Goal: Information Seeking & Learning: Learn about a topic

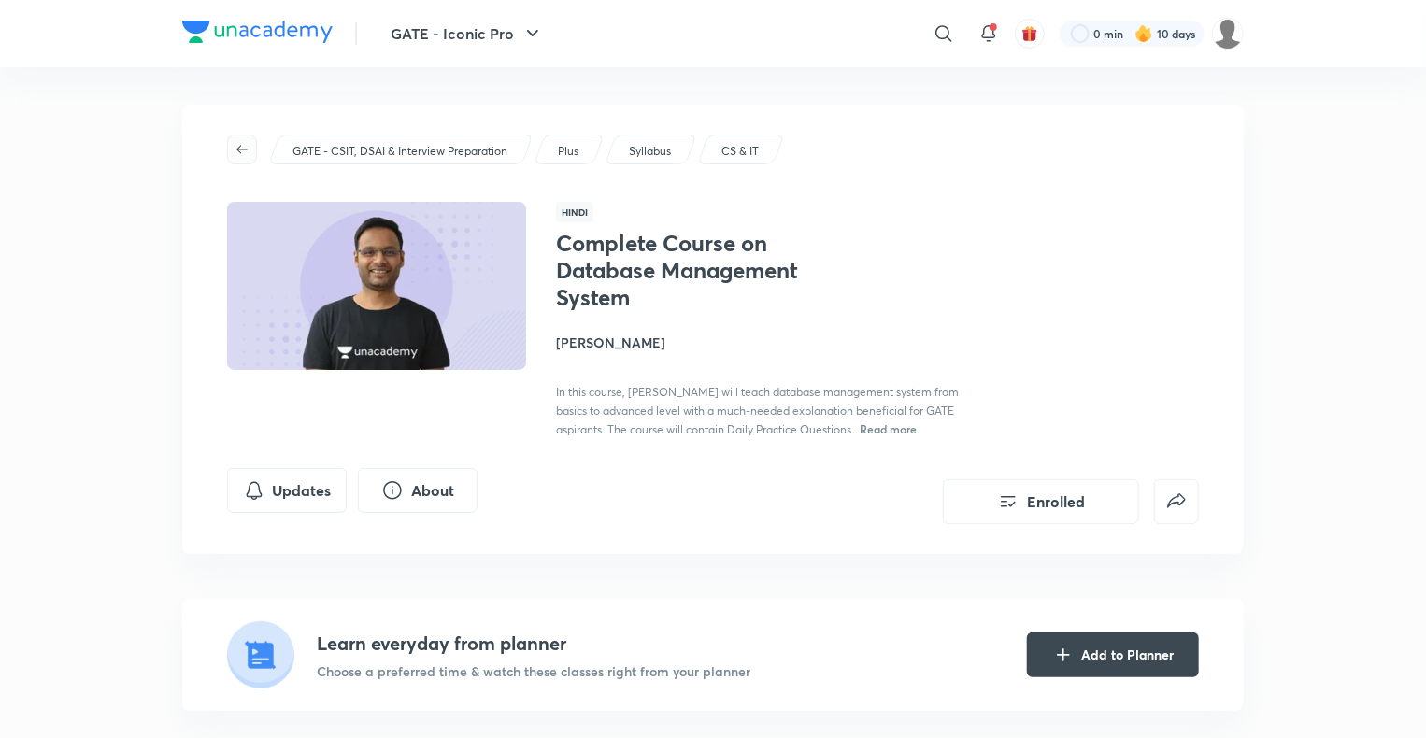
click at [239, 151] on icon "button" at bounding box center [241, 149] width 11 height 8
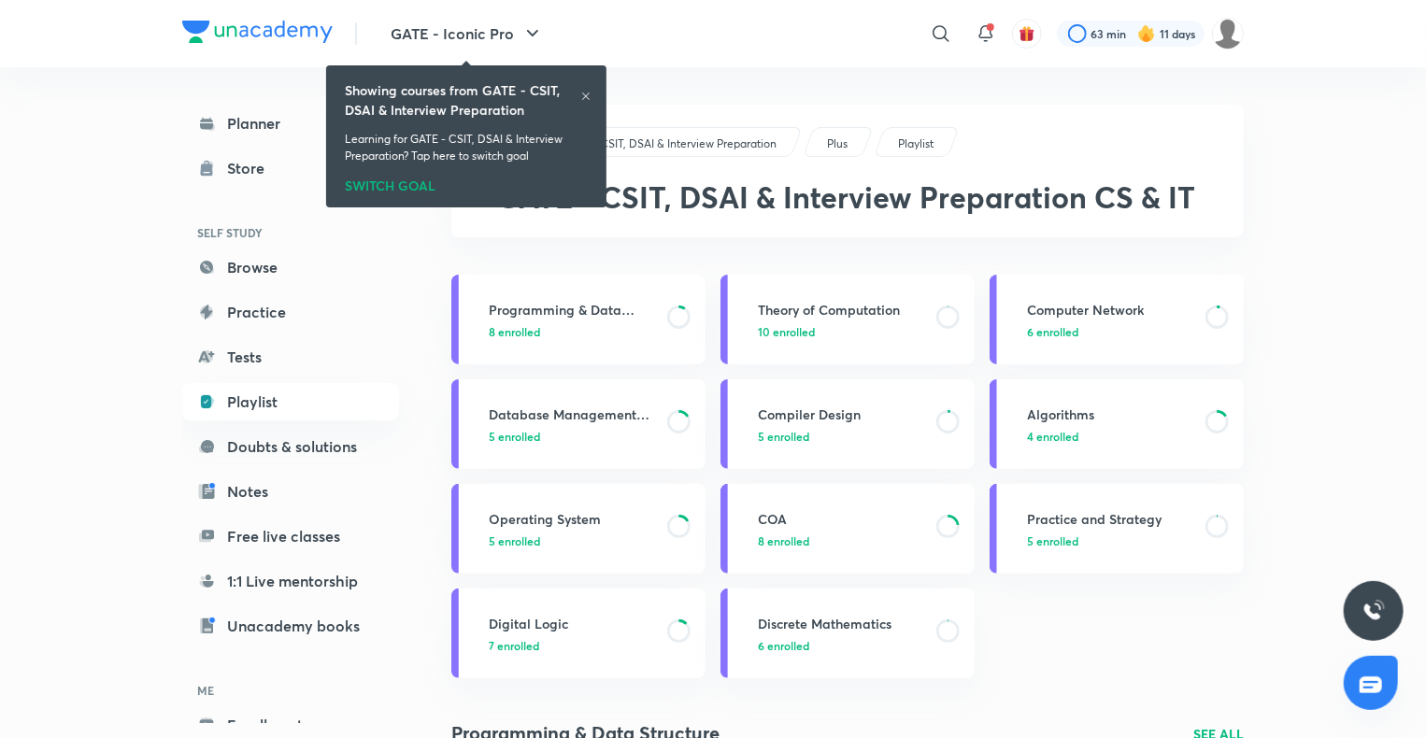
click at [576, 92] on h6 "Showing courses from GATE - CSIT, DSAI & Interview Preparation" at bounding box center [462, 99] width 235 height 39
click at [580, 95] on icon at bounding box center [585, 96] width 11 height 11
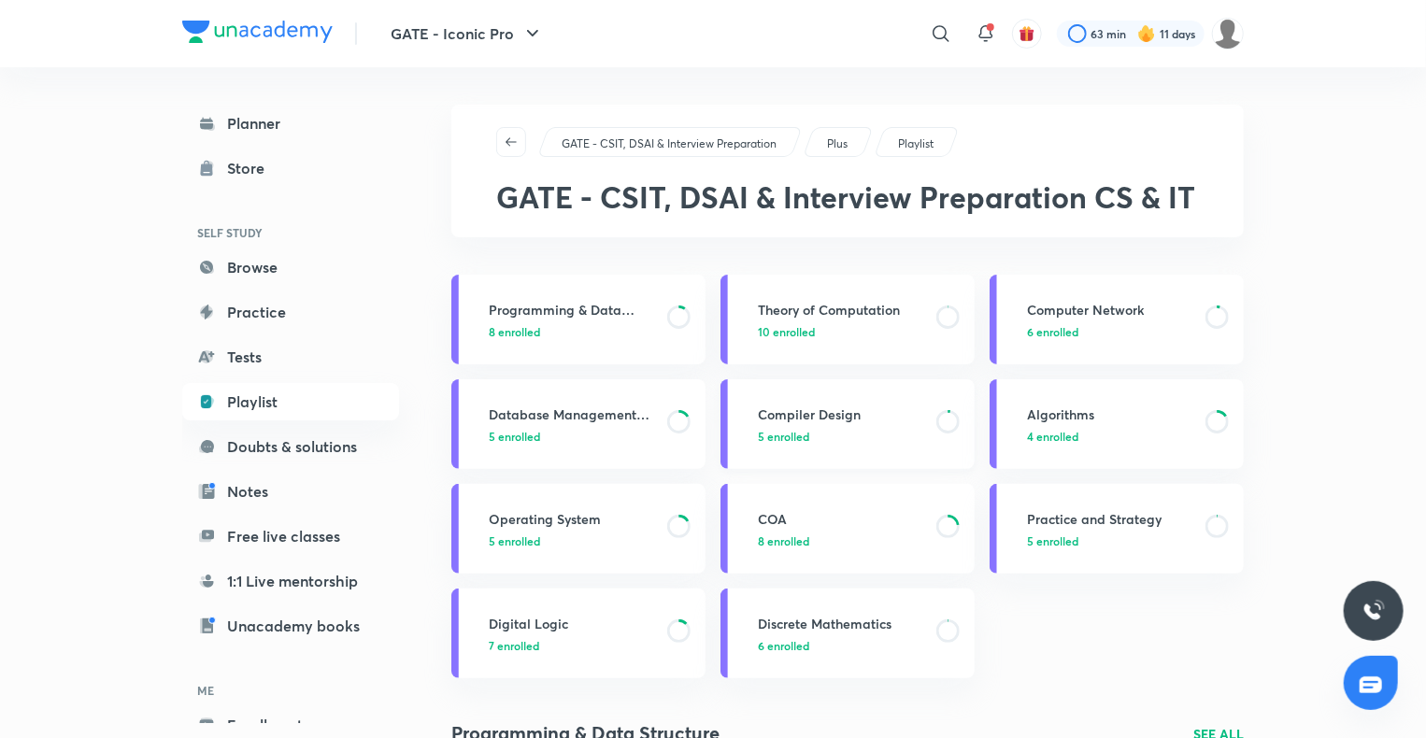
click at [856, 416] on h3 "Compiler Design" at bounding box center [841, 415] width 167 height 20
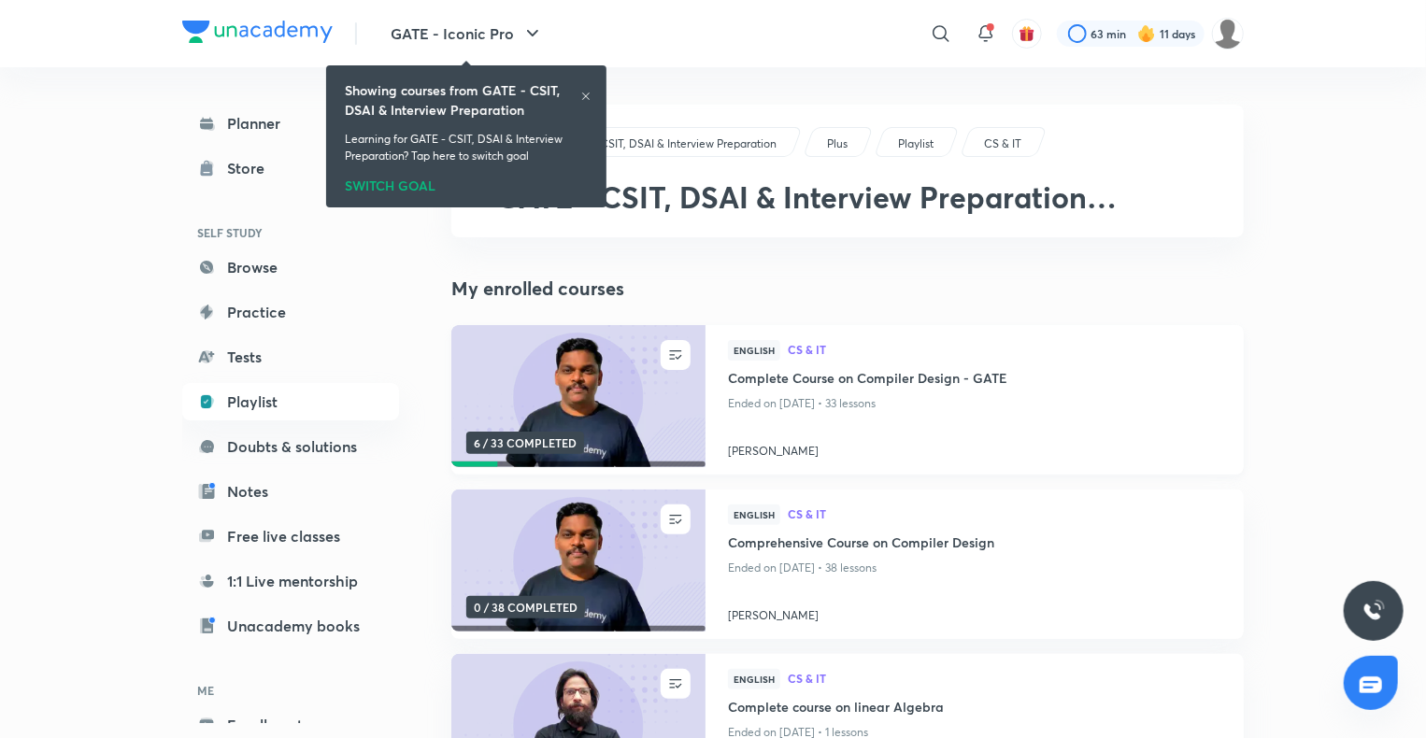
click at [781, 369] on h4 "Complete Course on Compiler Design - GATE" at bounding box center [974, 379] width 493 height 23
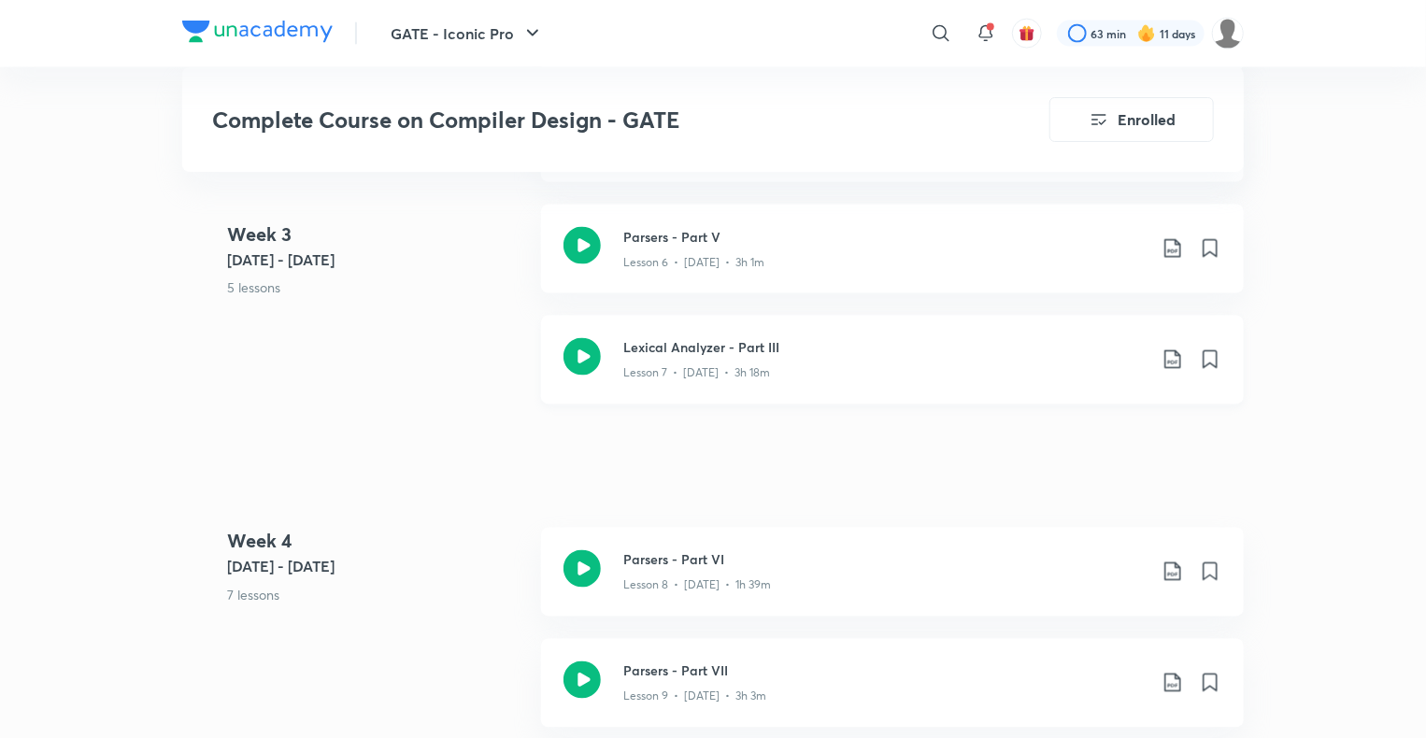
scroll to position [1545, 0]
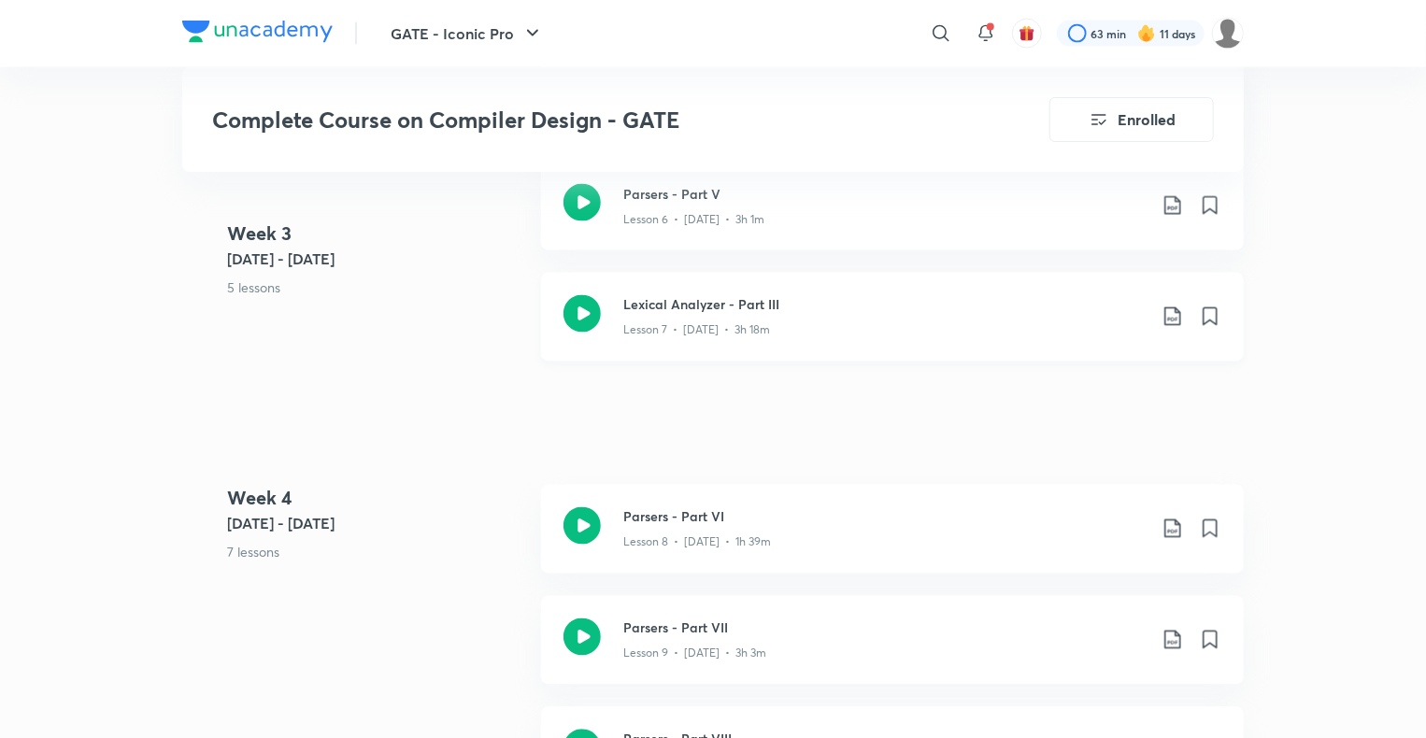
click at [730, 306] on h3 "Lexical Analyzer - Part III" at bounding box center [884, 305] width 523 height 20
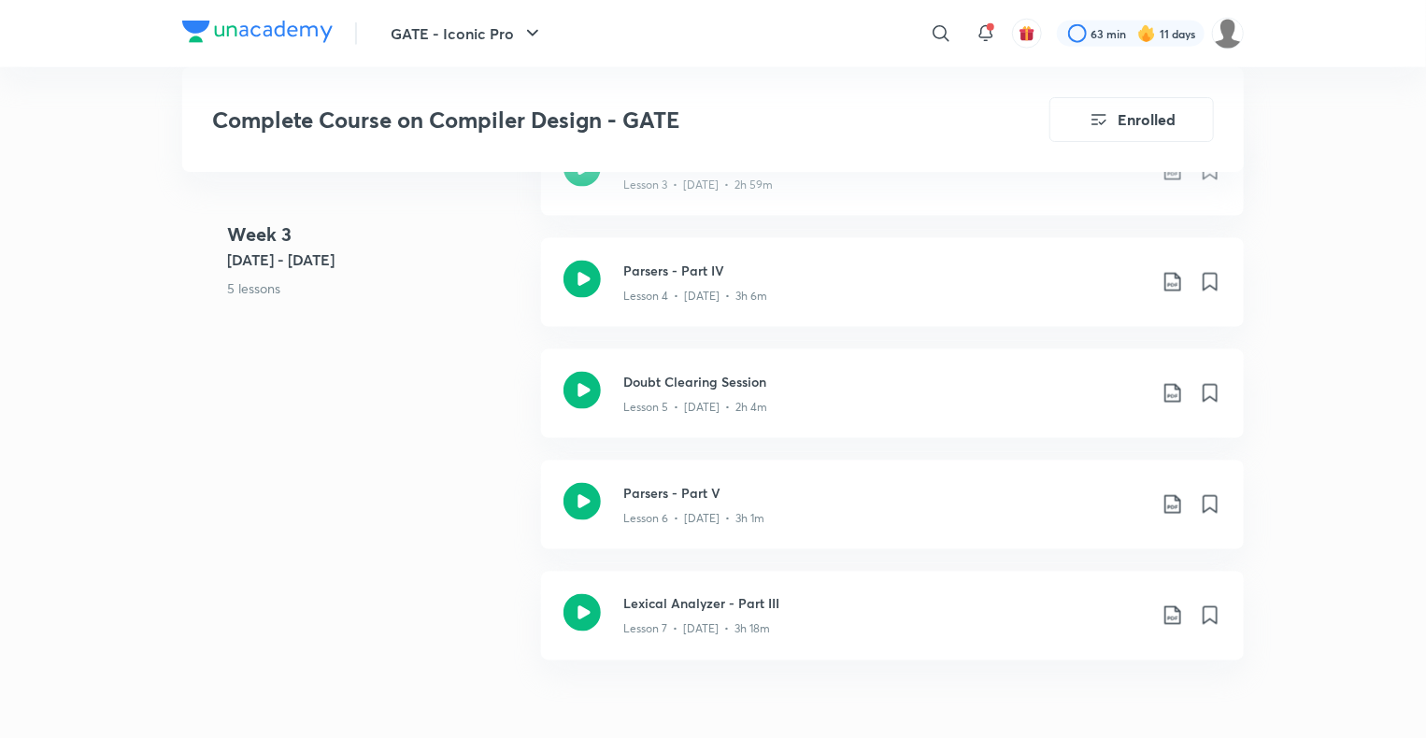
scroll to position [1251, 0]
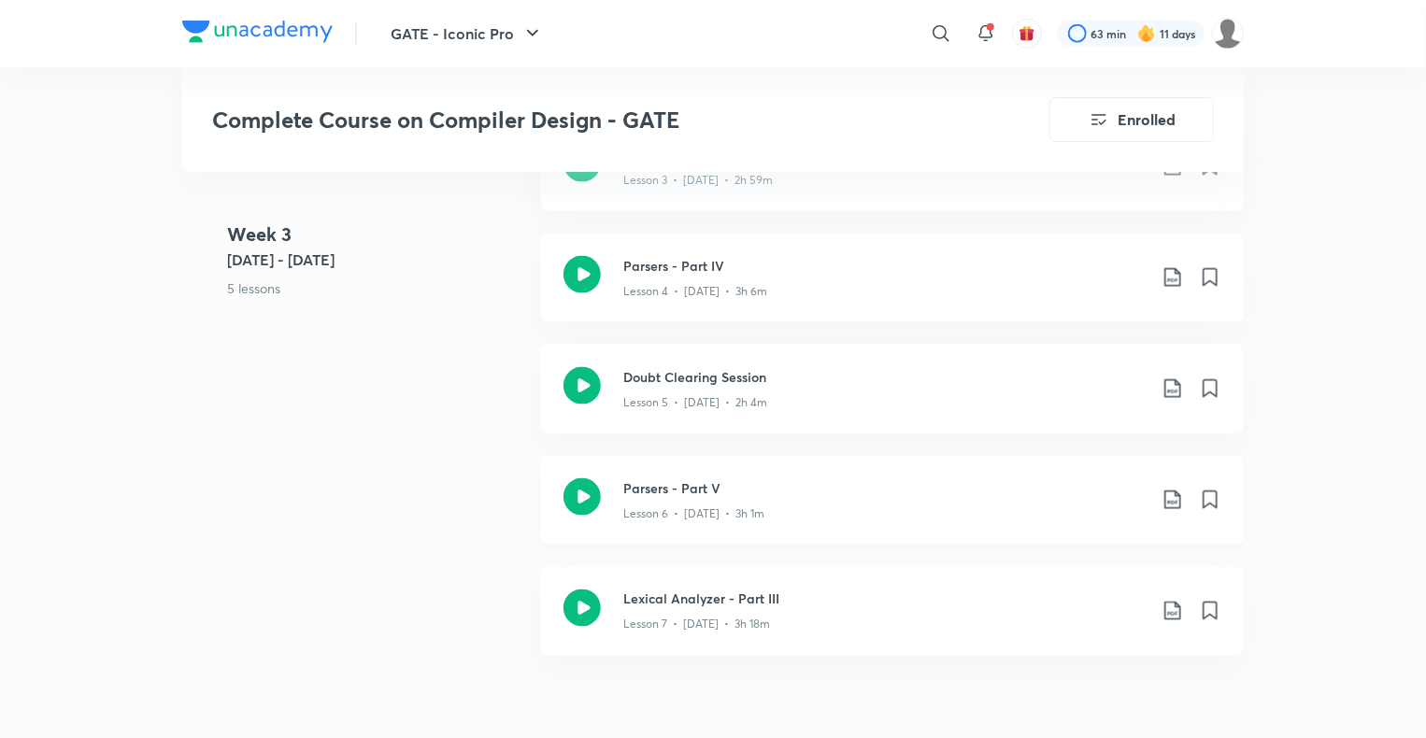
click at [723, 500] on div "Lesson 6 • [DATE] • 3h 1m" at bounding box center [884, 510] width 523 height 24
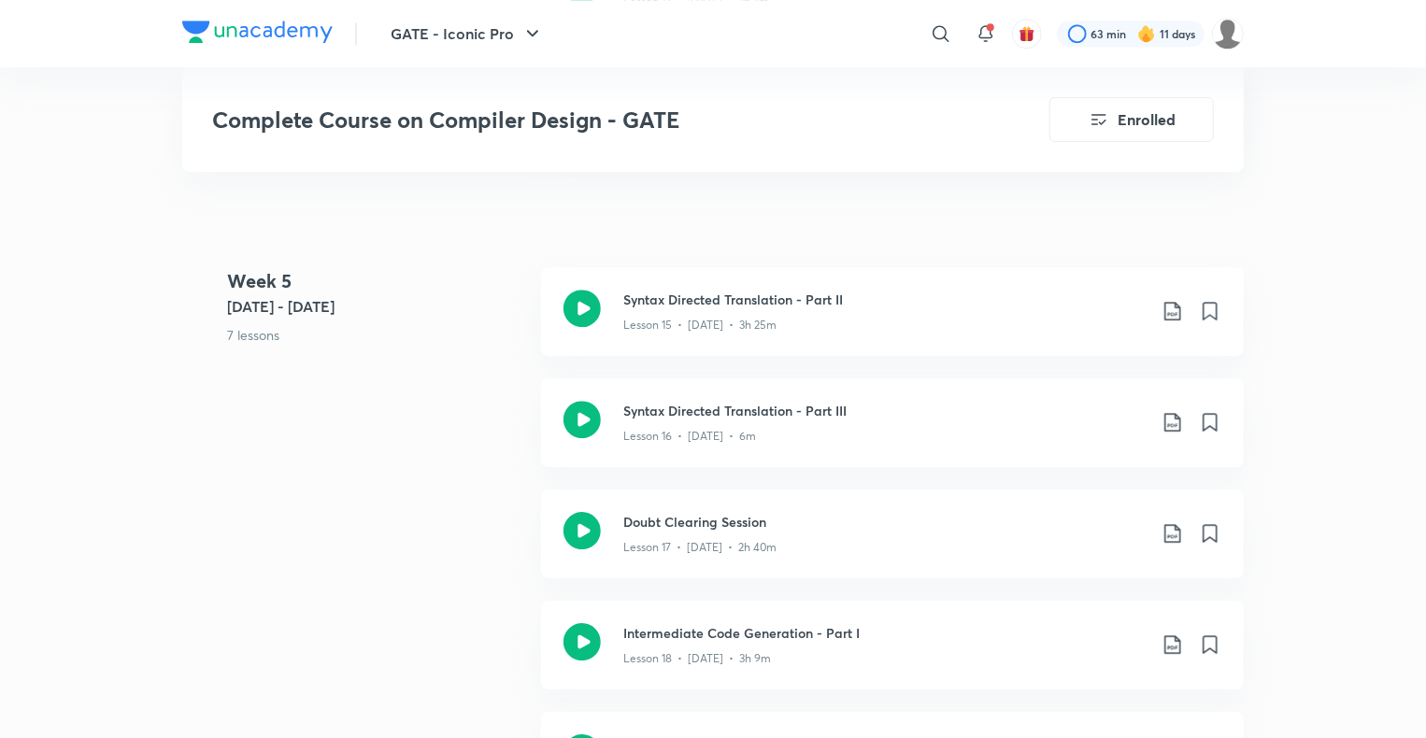
scroll to position [2691, 0]
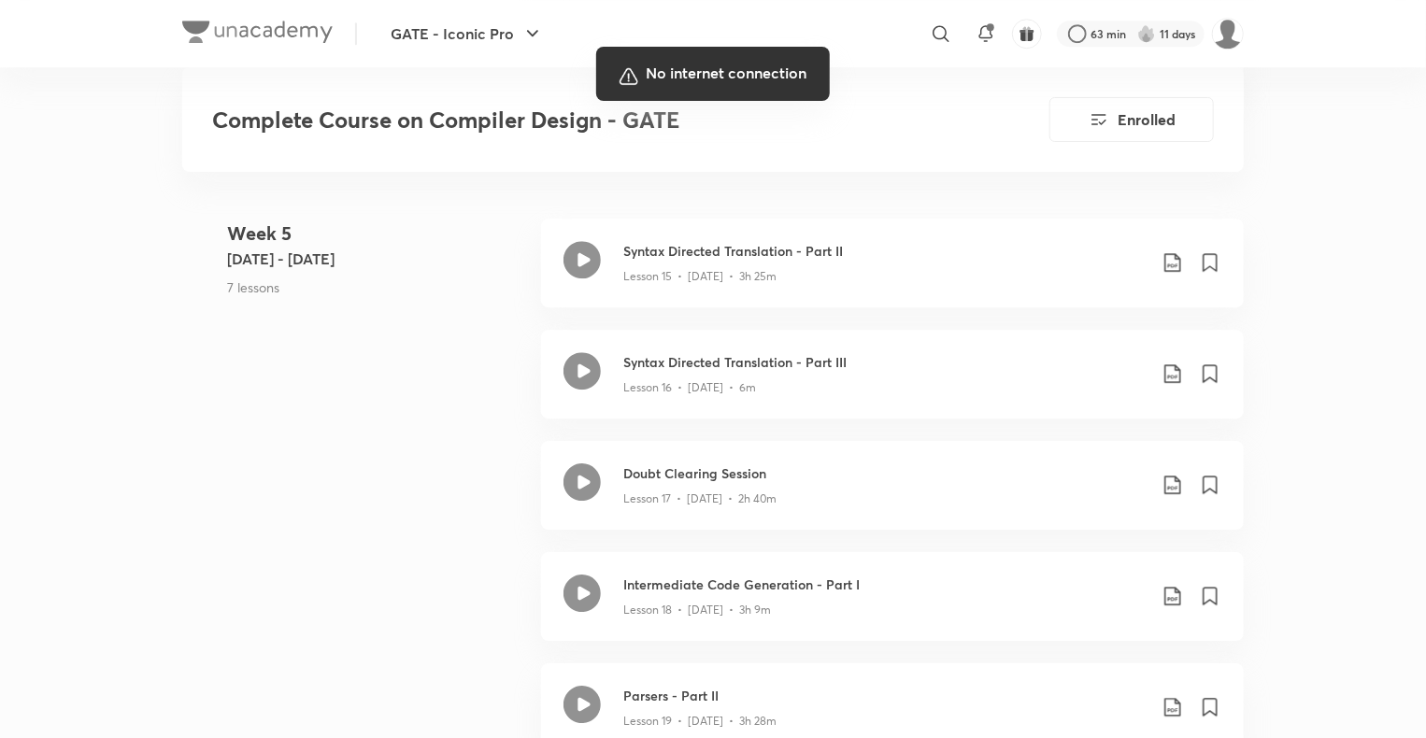
click at [717, 376] on div at bounding box center [713, 369] width 1426 height 738
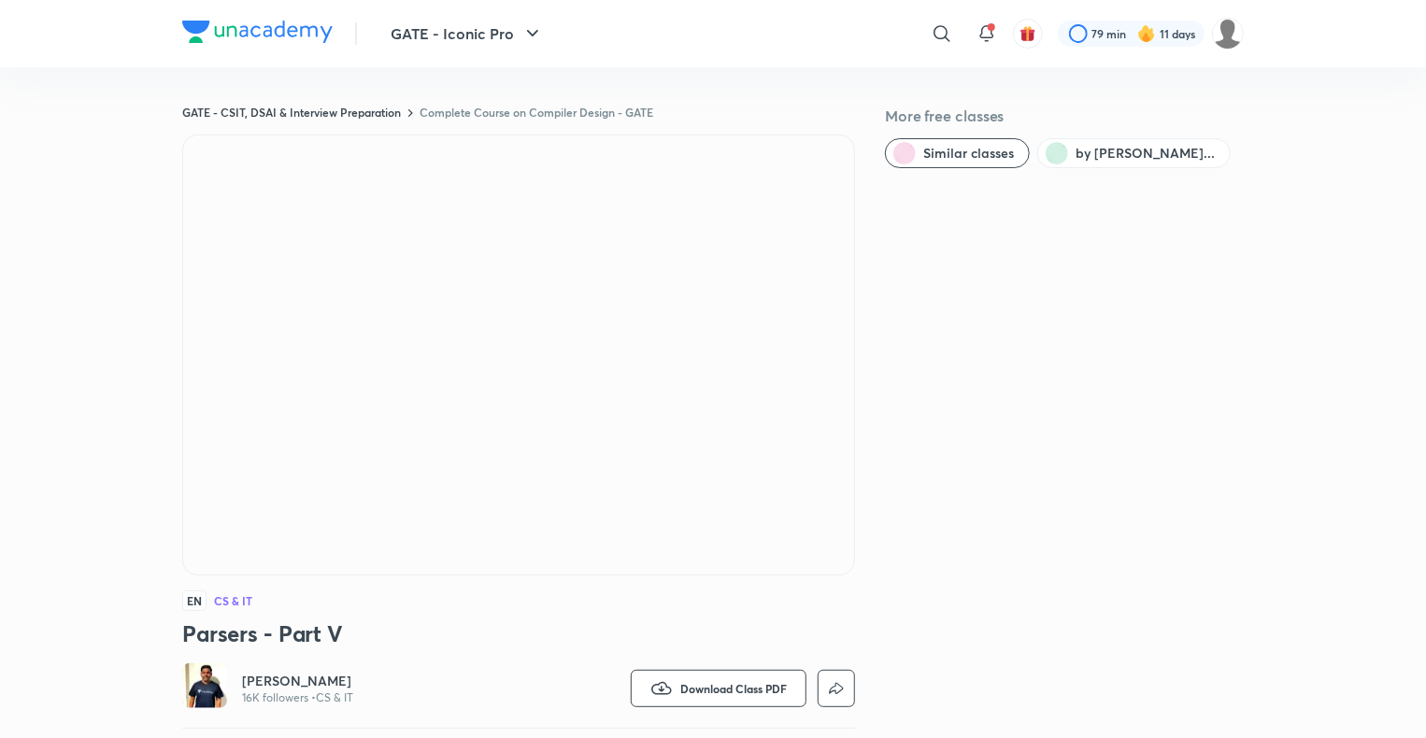
scroll to position [1058, 0]
